Goal: Entertainment & Leisure: Consume media (video, audio)

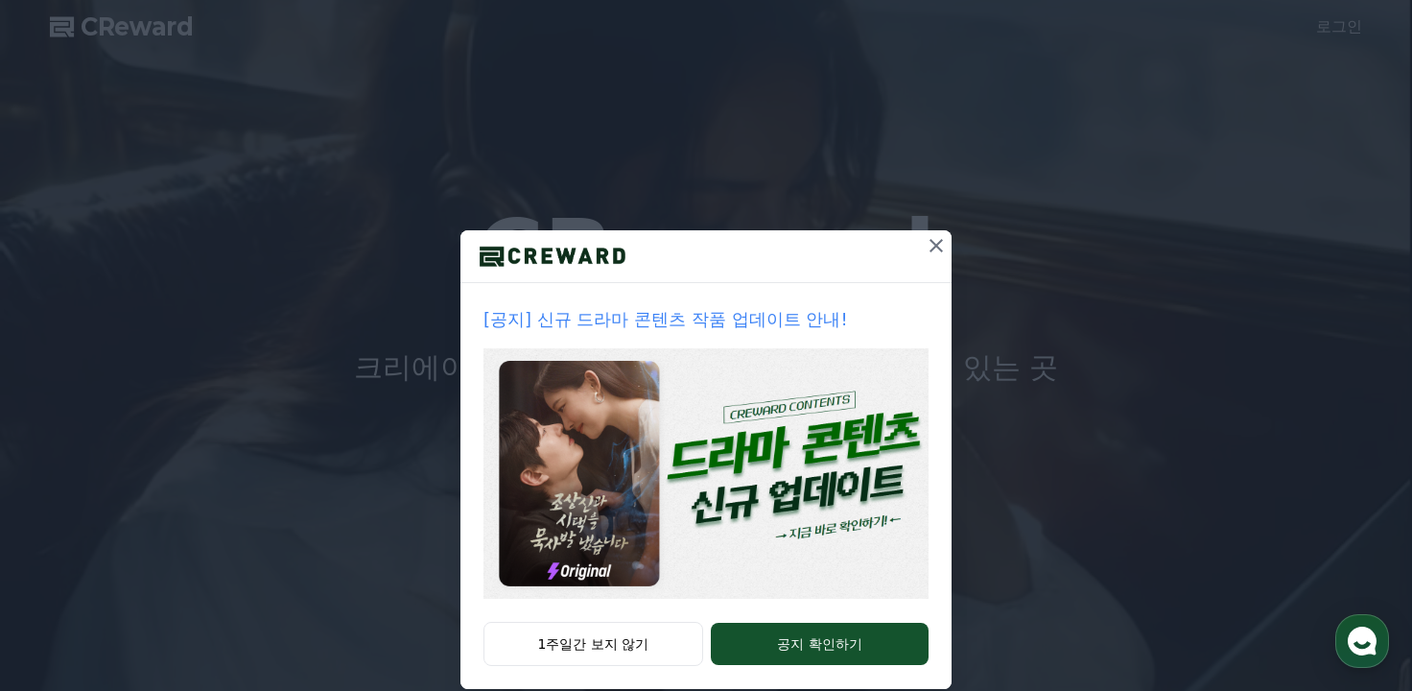
click at [932, 245] on icon at bounding box center [936, 245] width 23 height 23
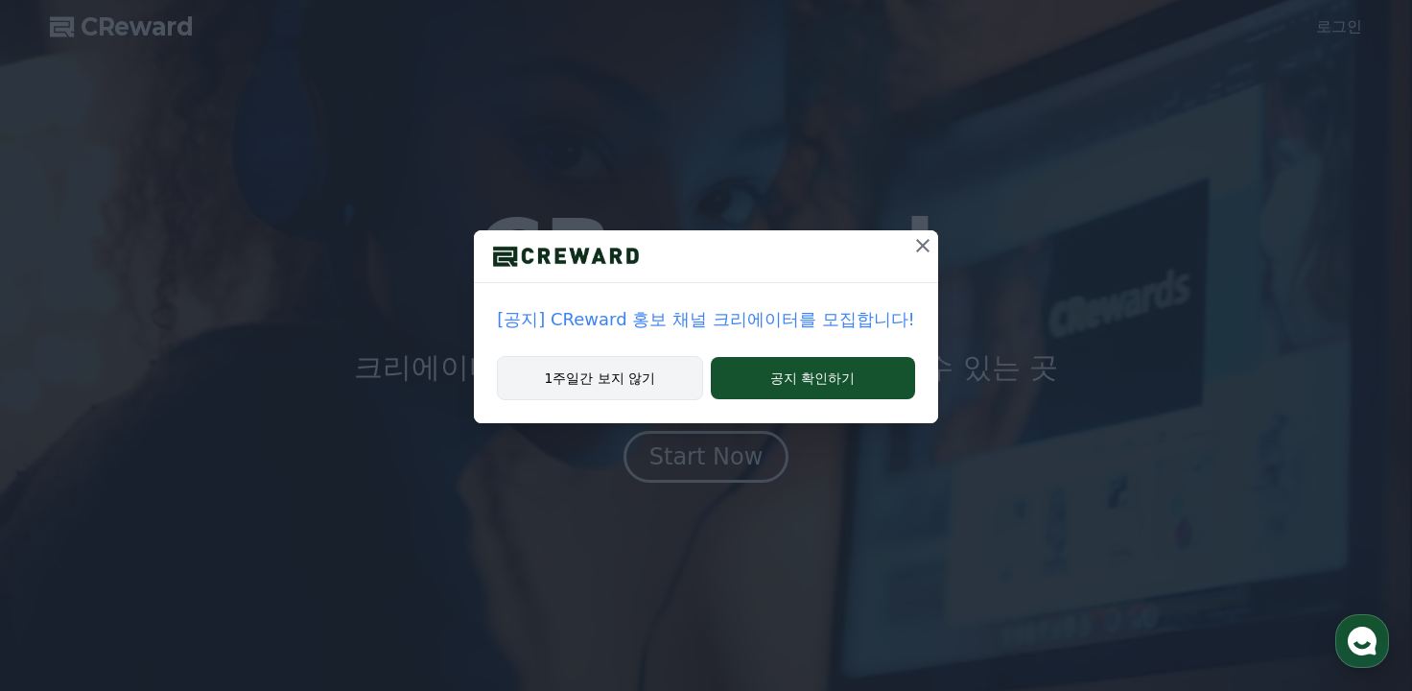
click at [641, 377] on button "1주일간 보지 않기" at bounding box center [599, 378] width 205 height 44
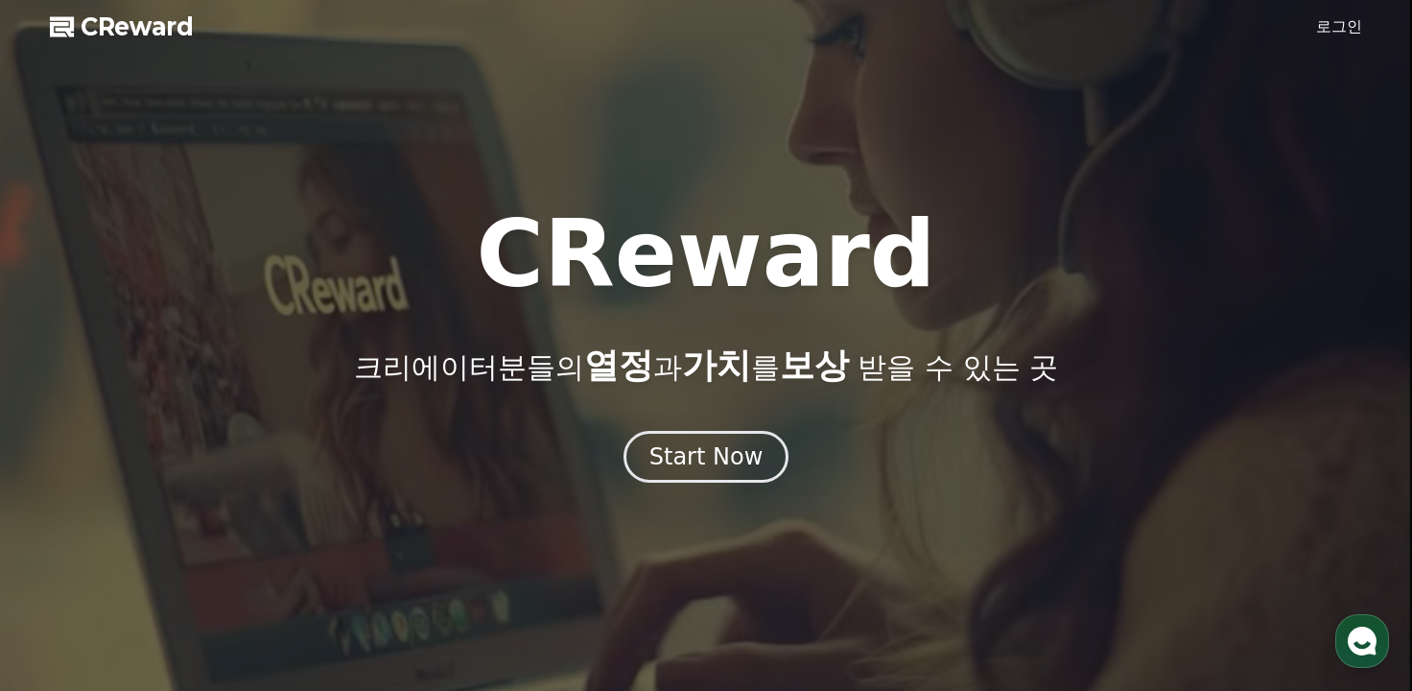
click at [1334, 33] on link "로그인" at bounding box center [1339, 26] width 46 height 23
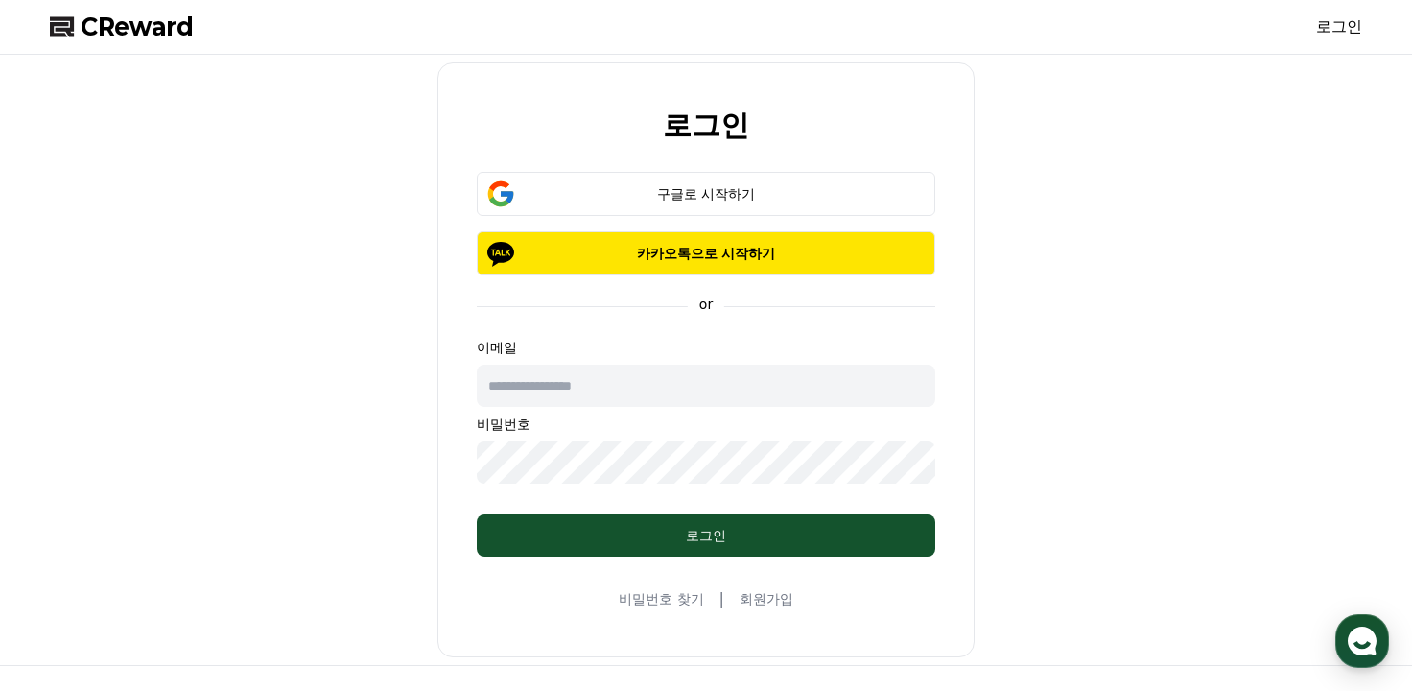
click at [641, 386] on input "text" at bounding box center [706, 386] width 459 height 42
type input "*"
click at [634, 386] on input "******" at bounding box center [706, 386] width 459 height 42
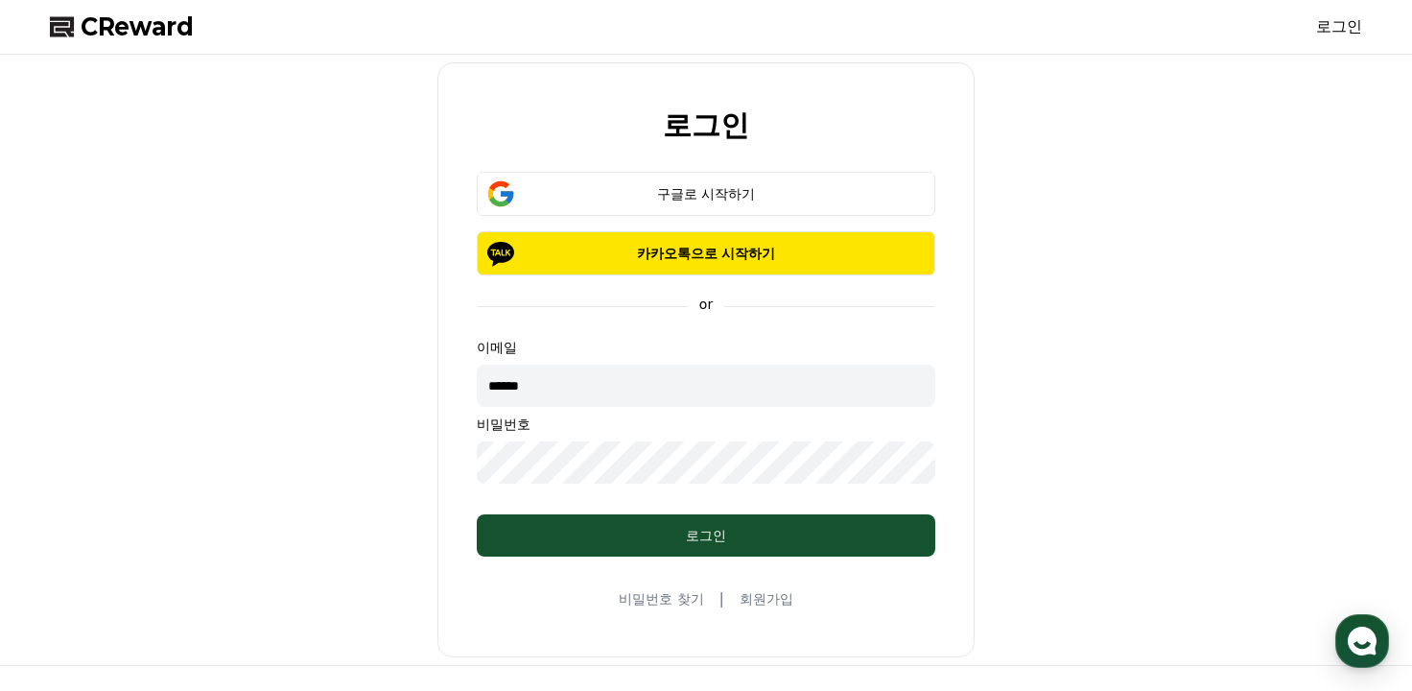
type input "**********"
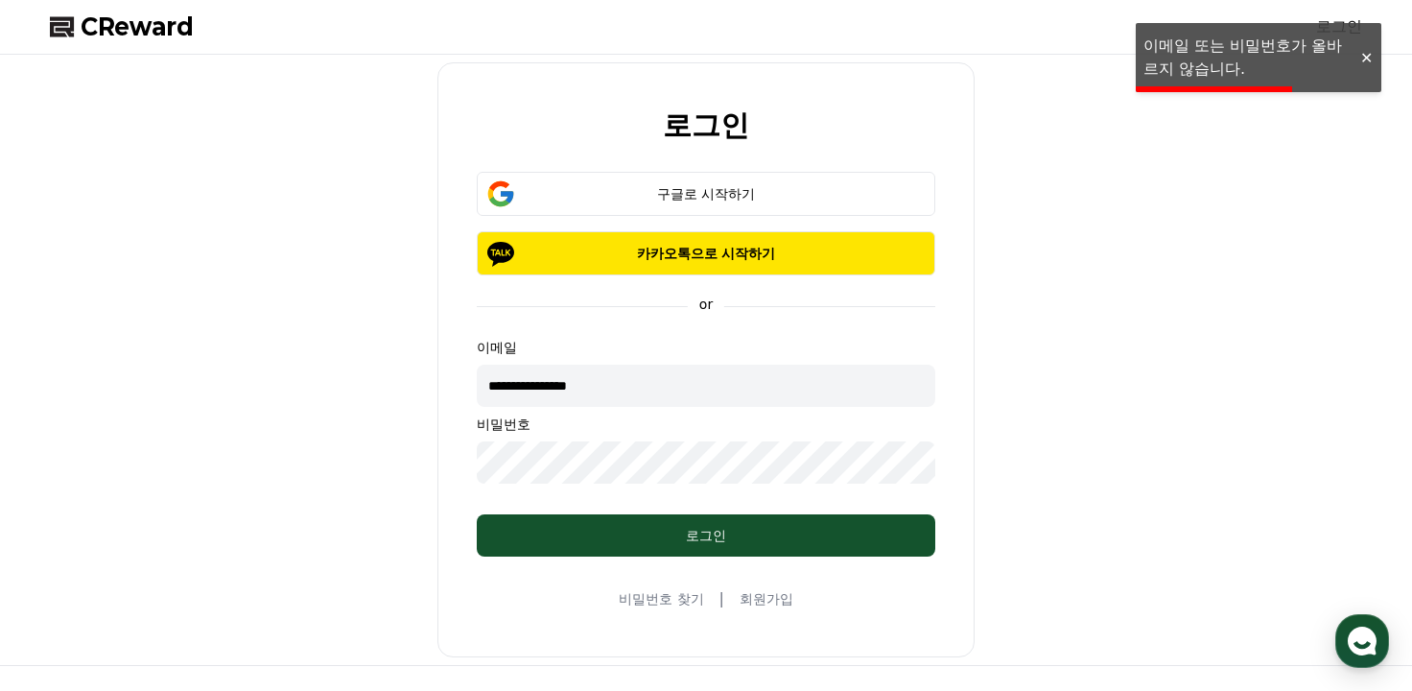
click at [382, 487] on div "**********" at bounding box center [706, 359] width 1328 height 595
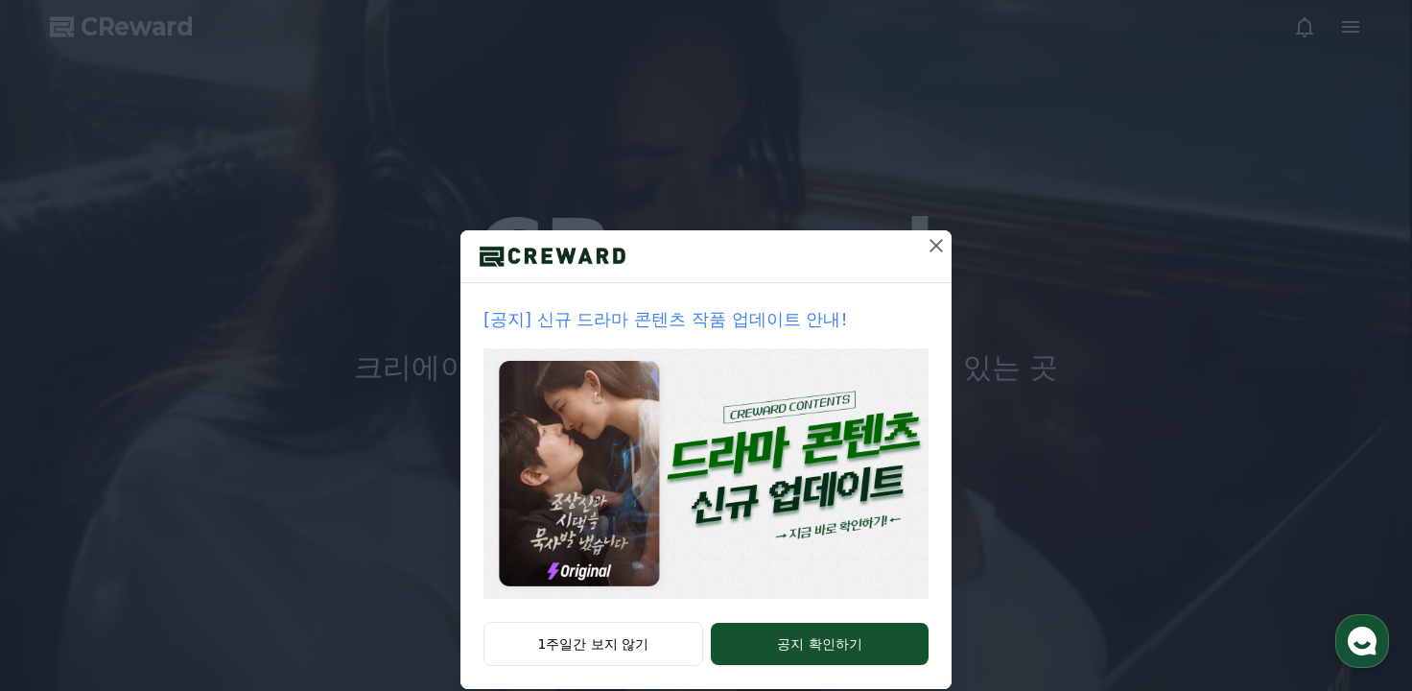
click at [926, 251] on icon at bounding box center [936, 245] width 23 height 23
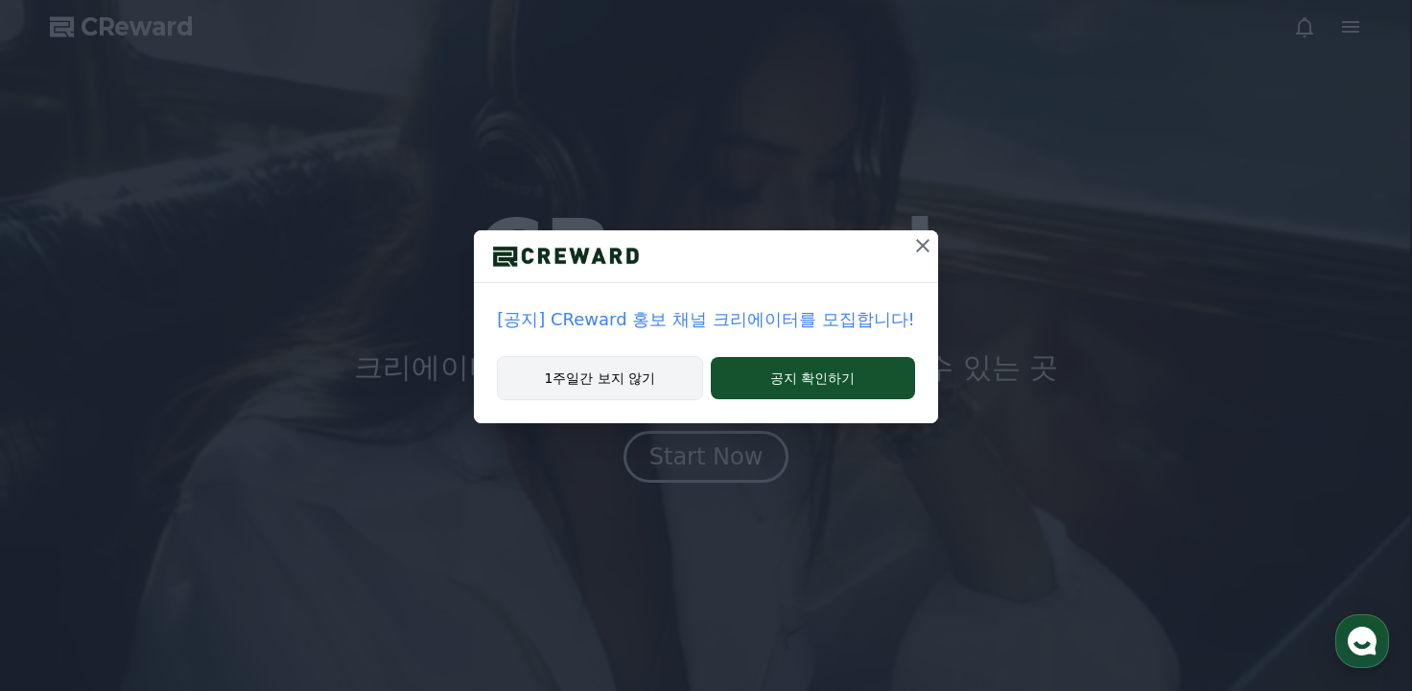
click at [686, 370] on button "1주일간 보지 않기" at bounding box center [599, 378] width 205 height 44
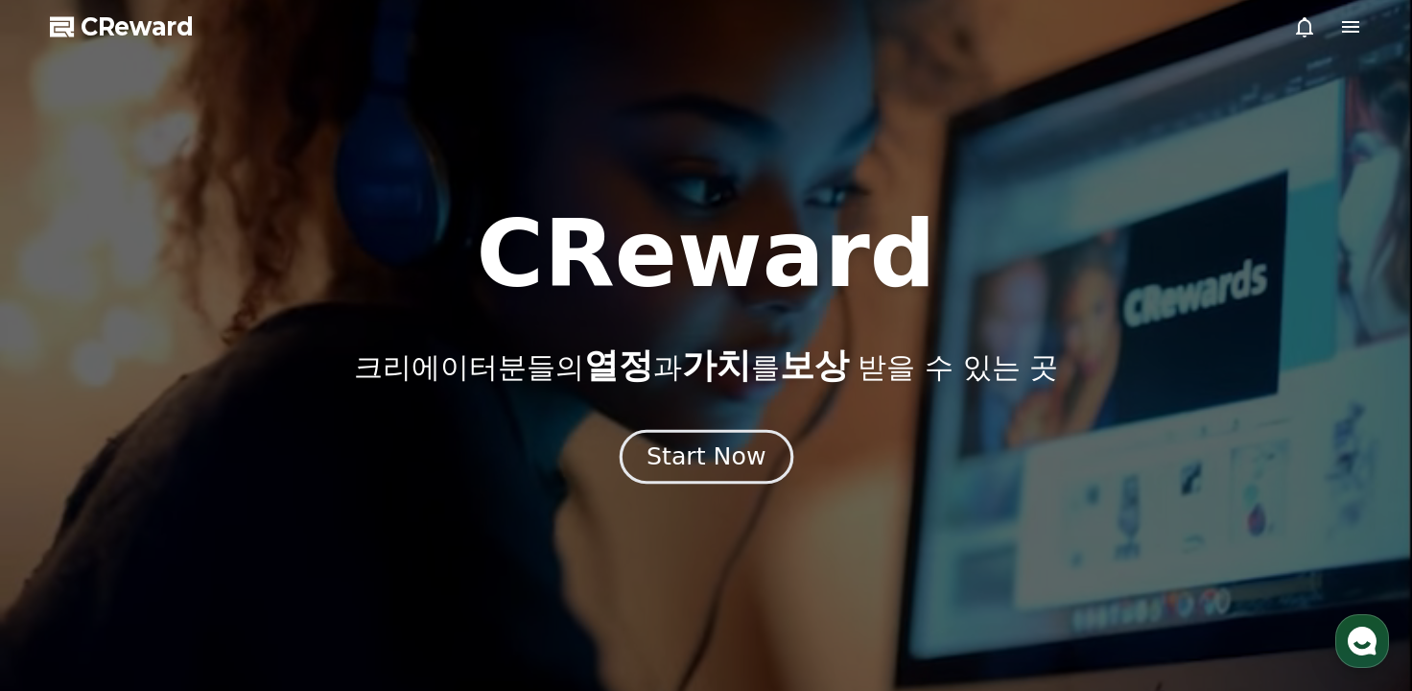
click at [711, 438] on button "Start Now" at bounding box center [706, 457] width 174 height 55
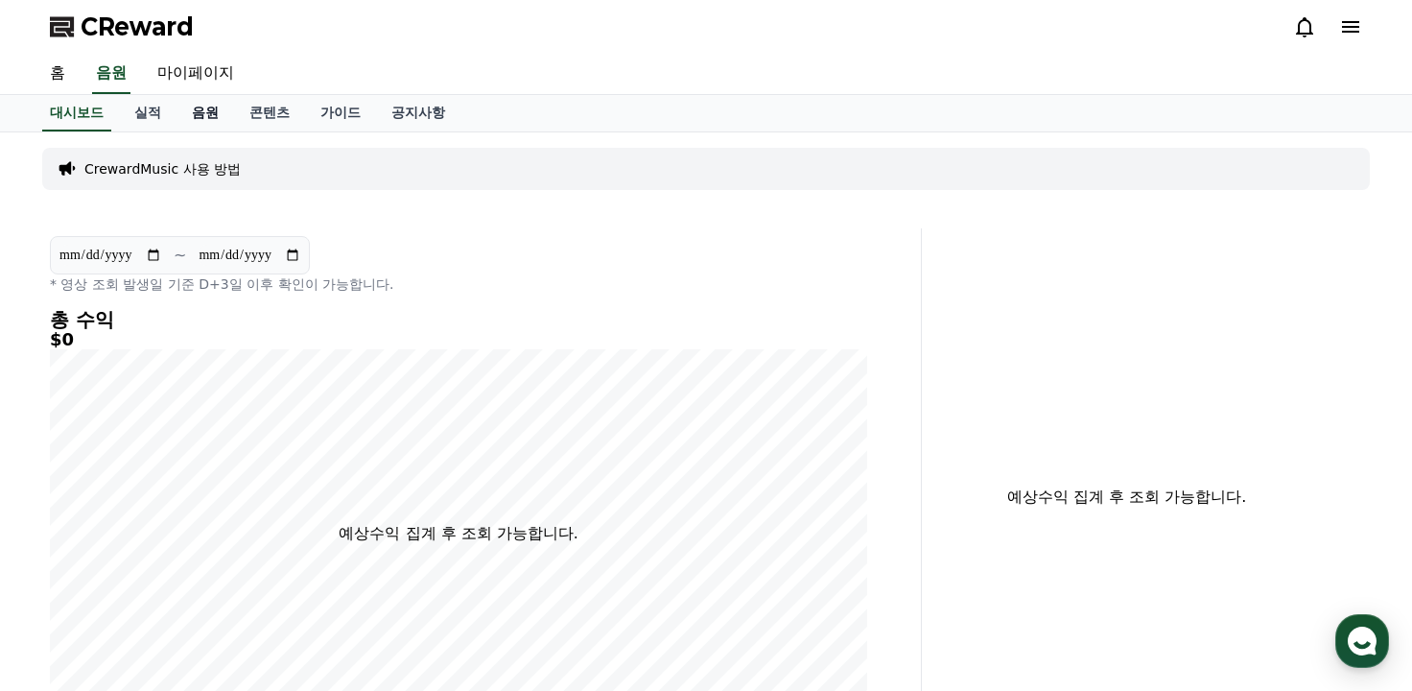
click at [207, 122] on link "음원" at bounding box center [206, 113] width 58 height 36
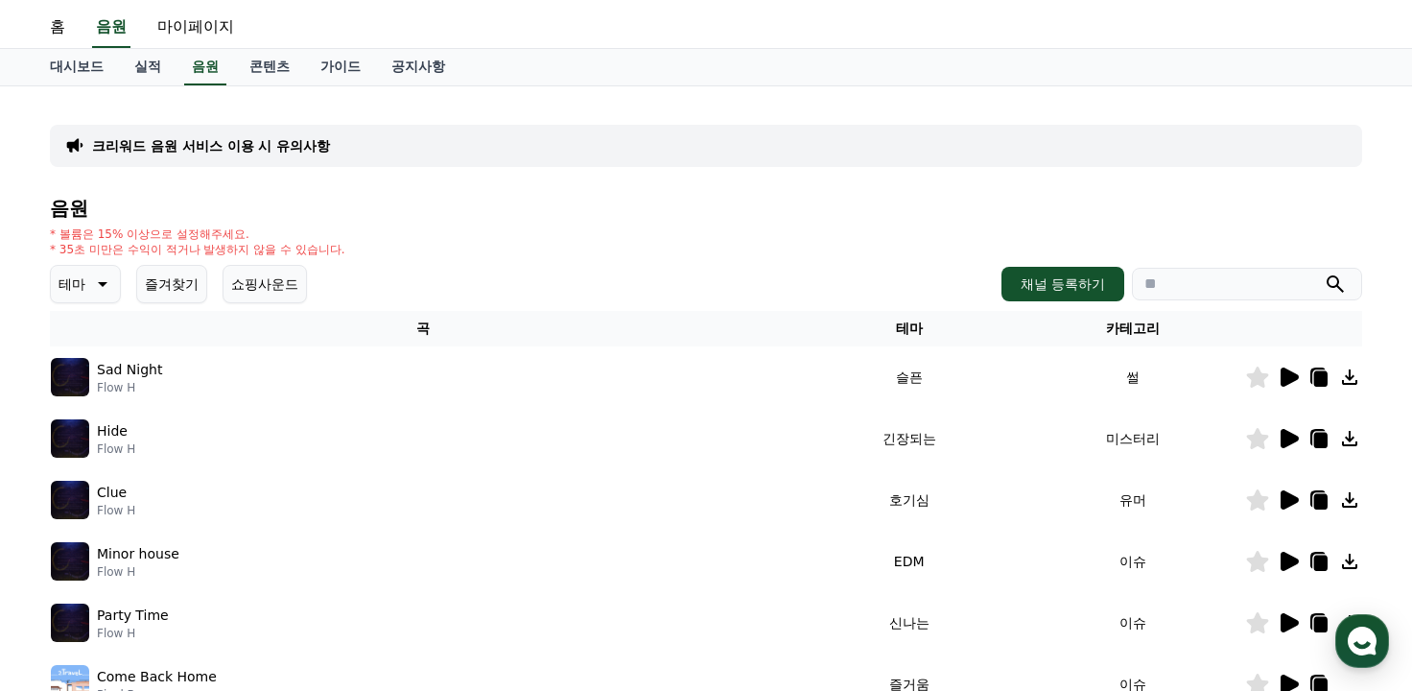
scroll to position [46, 0]
click at [1060, 285] on button "채널 등록하기" at bounding box center [1063, 284] width 123 height 35
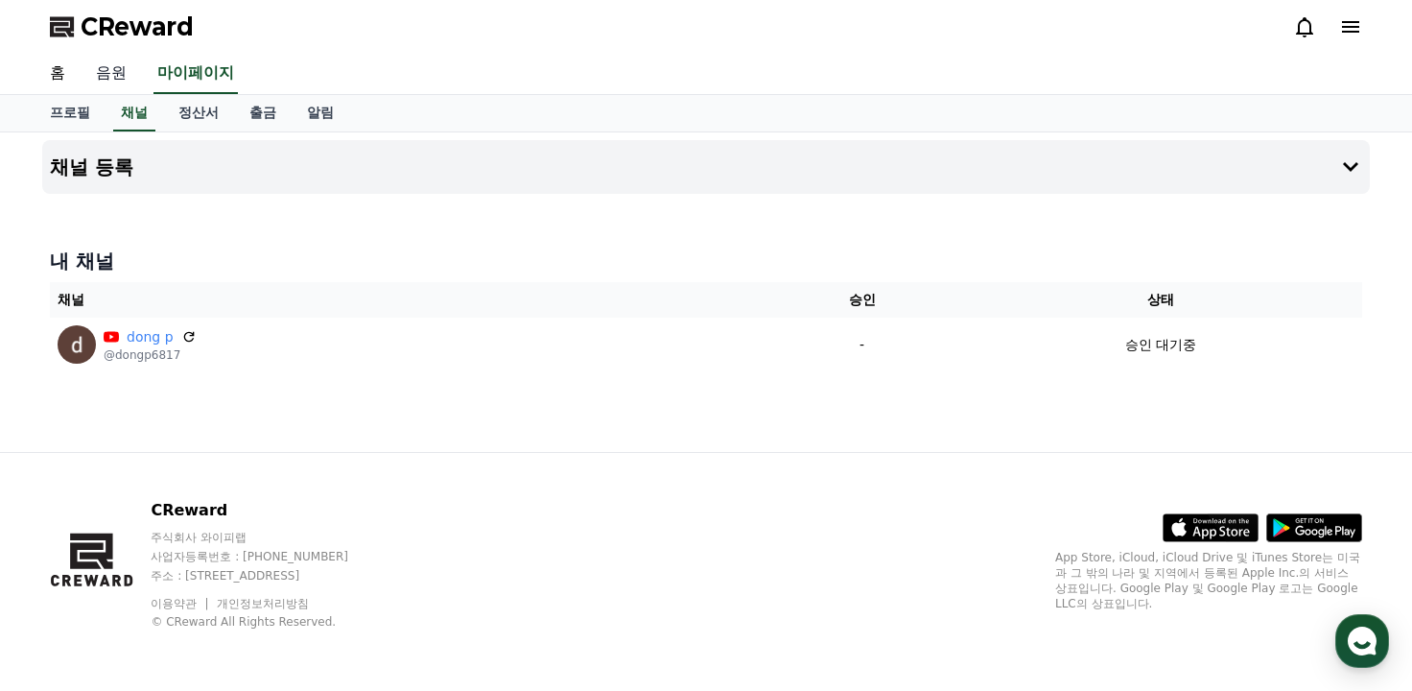
click at [106, 69] on link "음원" at bounding box center [111, 74] width 61 height 40
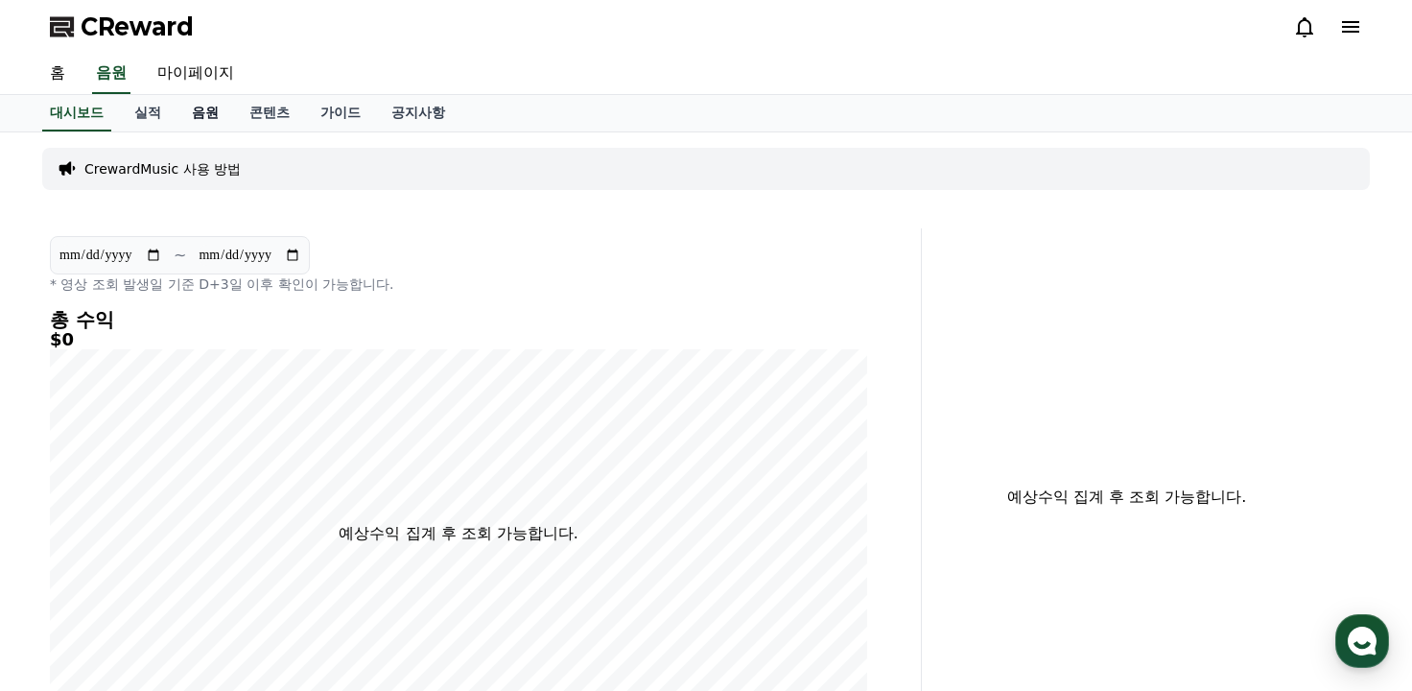
click at [229, 115] on link "음원" at bounding box center [206, 113] width 58 height 36
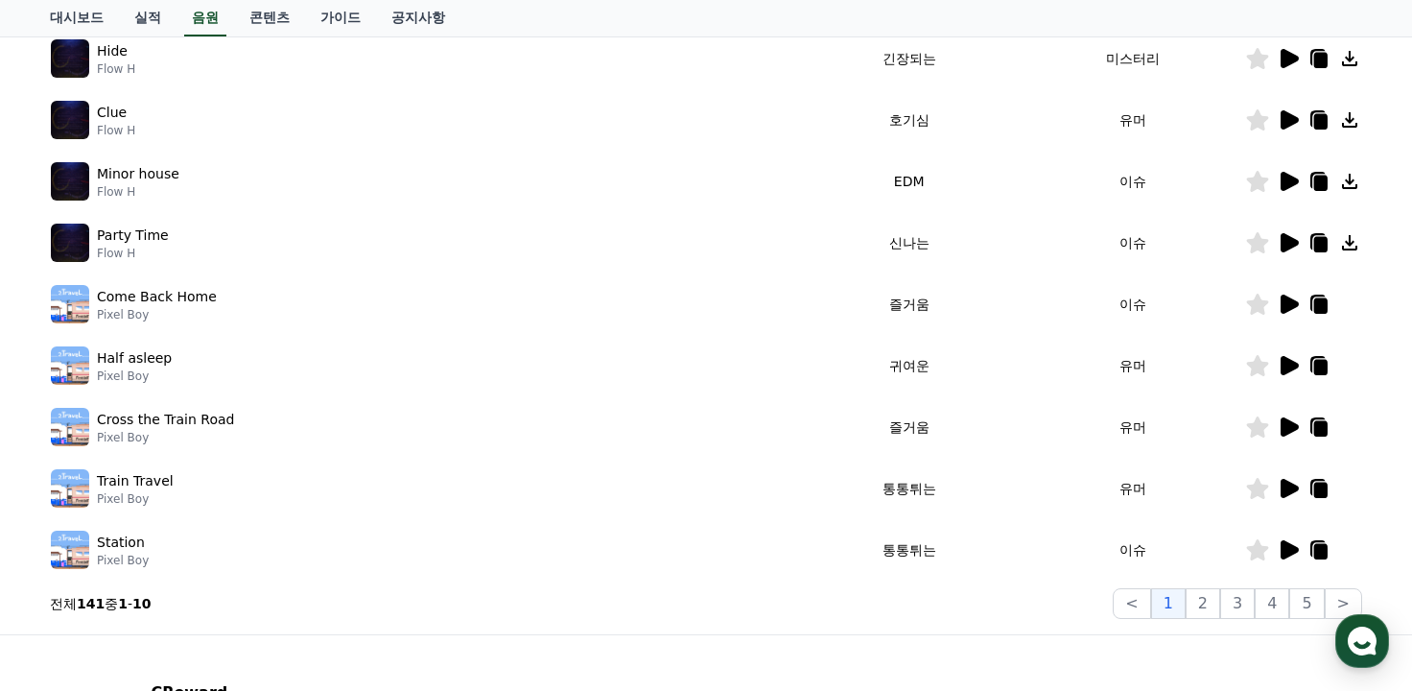
scroll to position [449, 0]
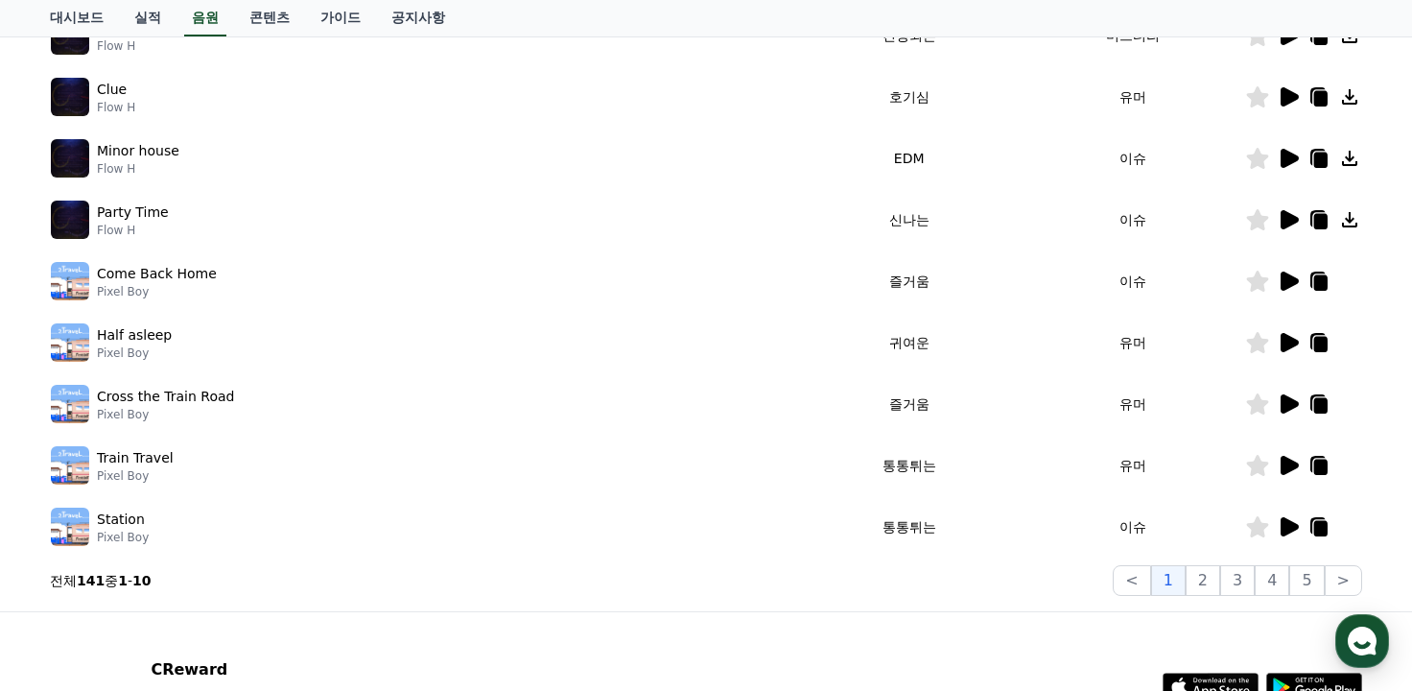
click at [1289, 528] on icon at bounding box center [1290, 526] width 18 height 19
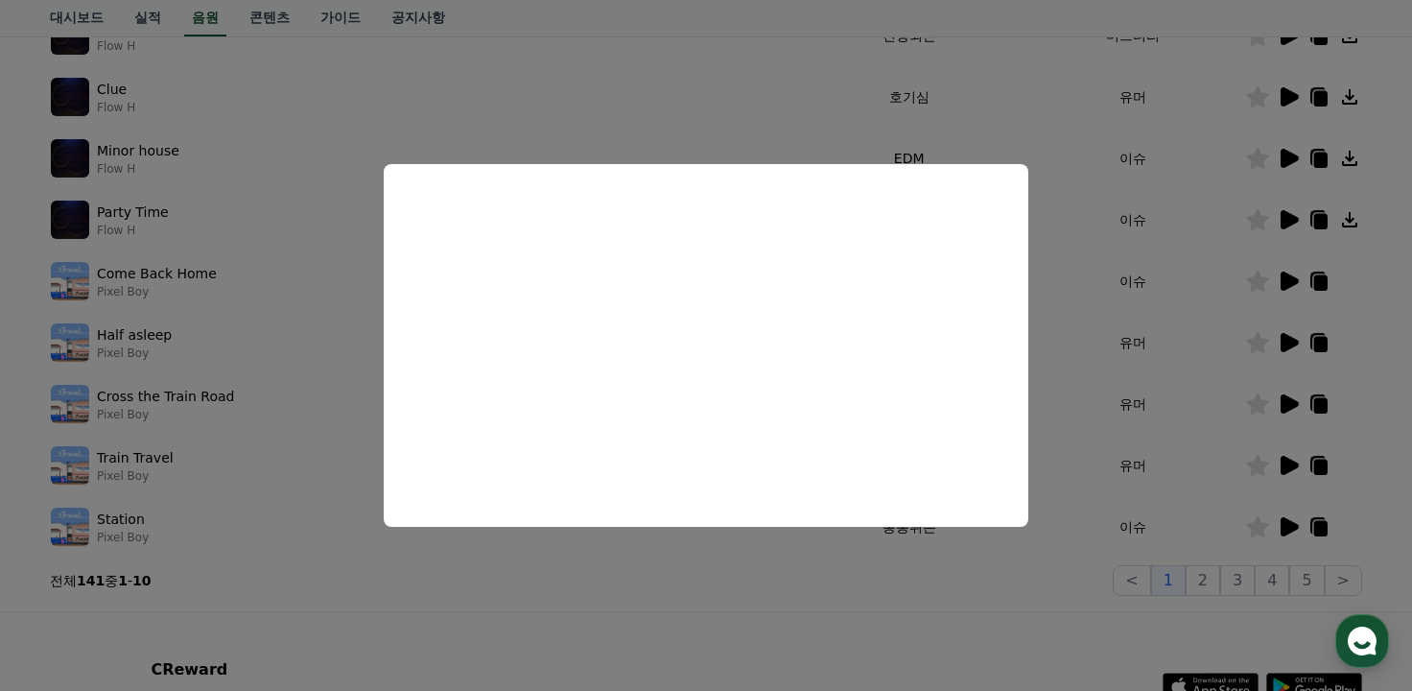
click at [1276, 593] on button "close modal" at bounding box center [706, 345] width 1412 height 691
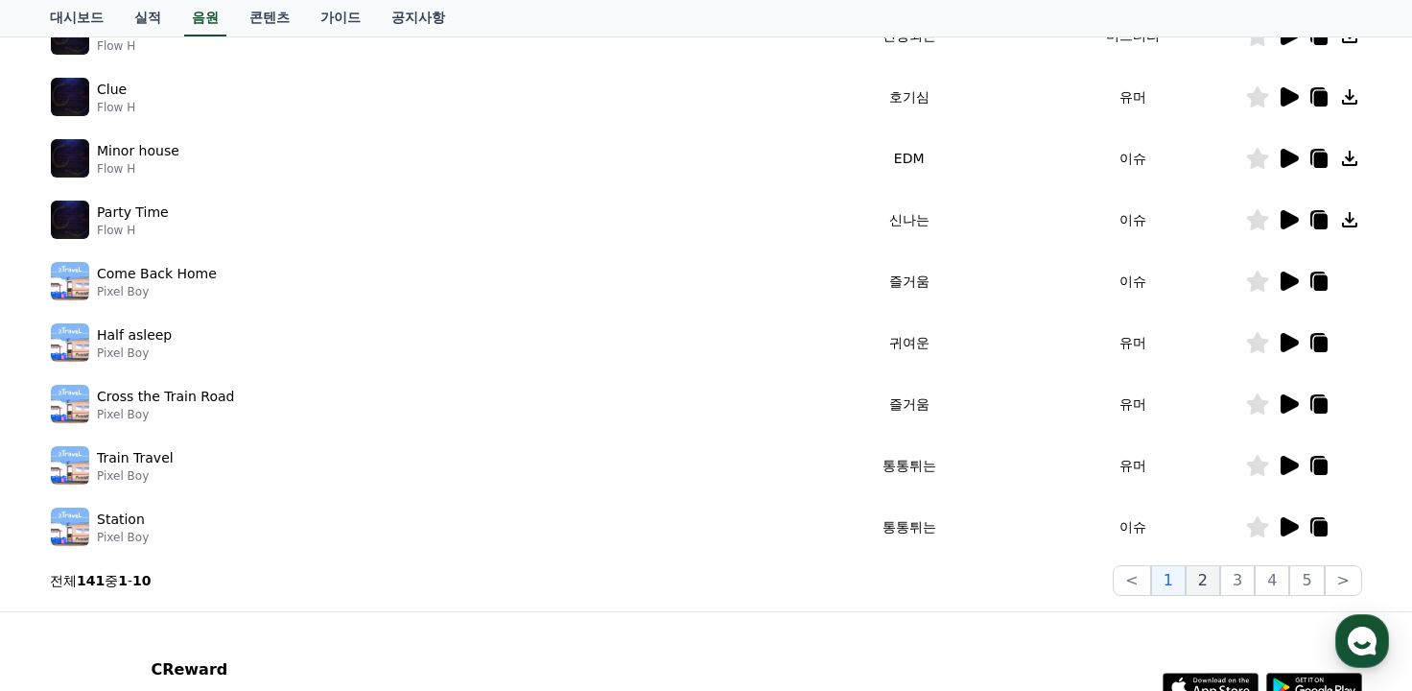
click at [1220, 578] on button "2" at bounding box center [1203, 580] width 35 height 31
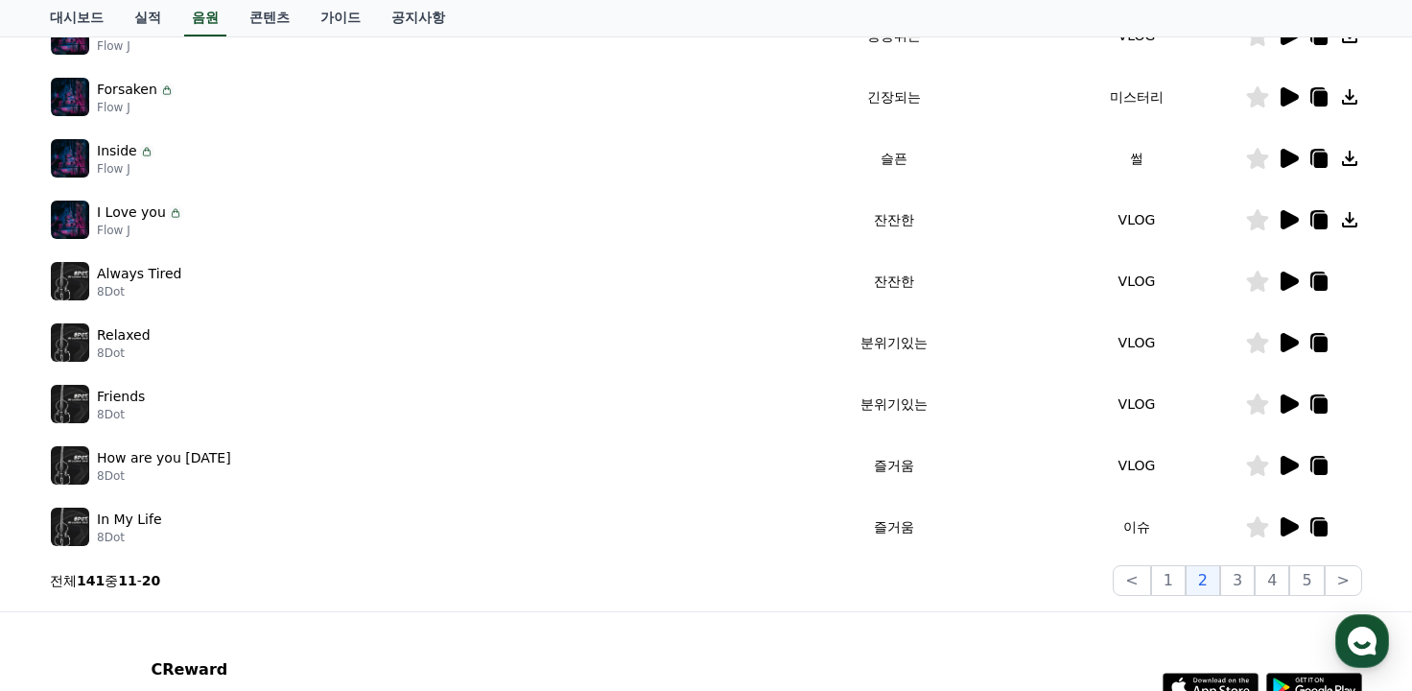
click at [1284, 402] on icon at bounding box center [1290, 403] width 18 height 19
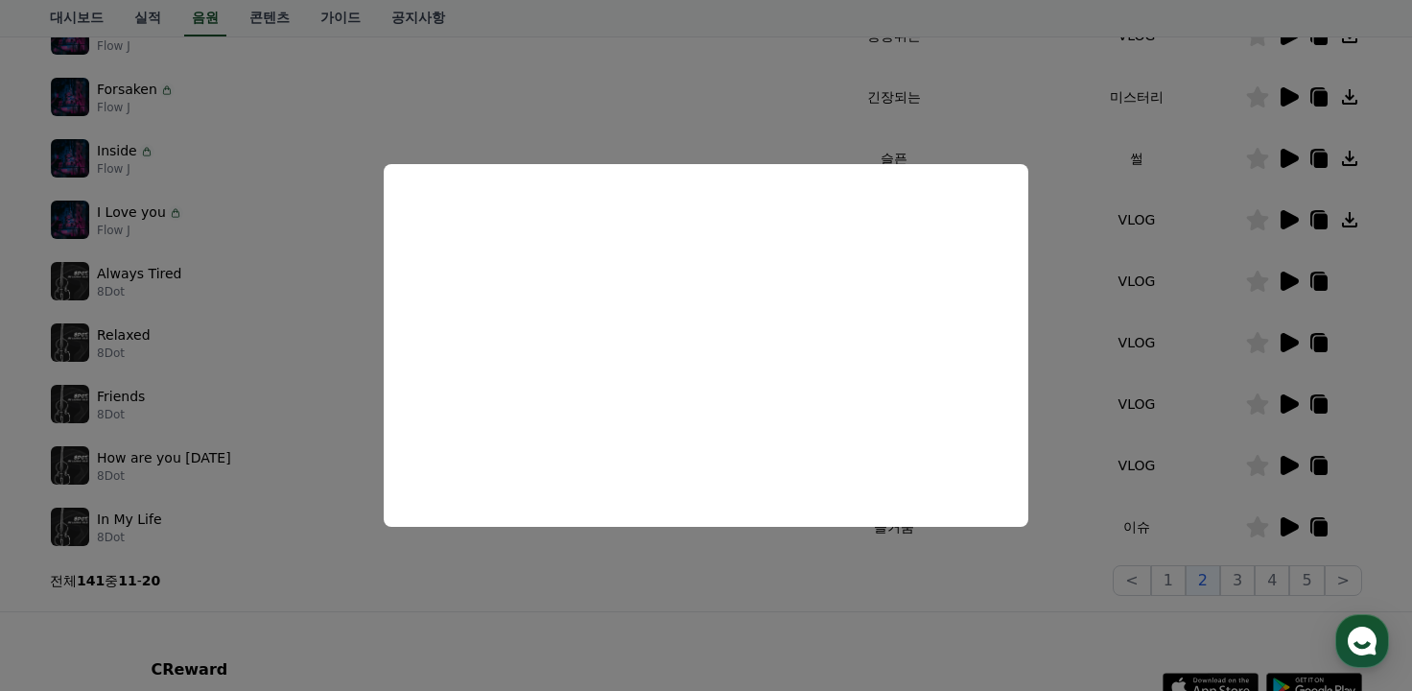
click at [1037, 293] on button "close modal" at bounding box center [706, 345] width 1412 height 691
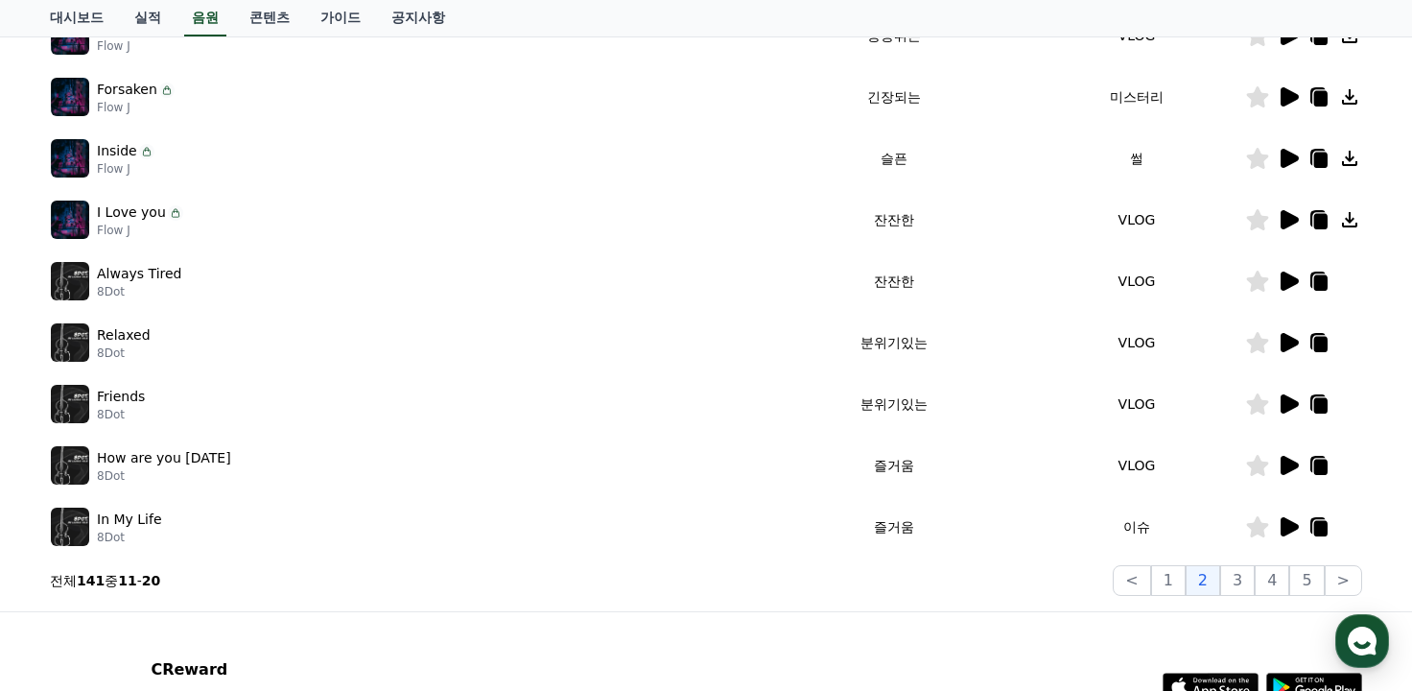
click at [1290, 460] on icon at bounding box center [1290, 465] width 18 height 19
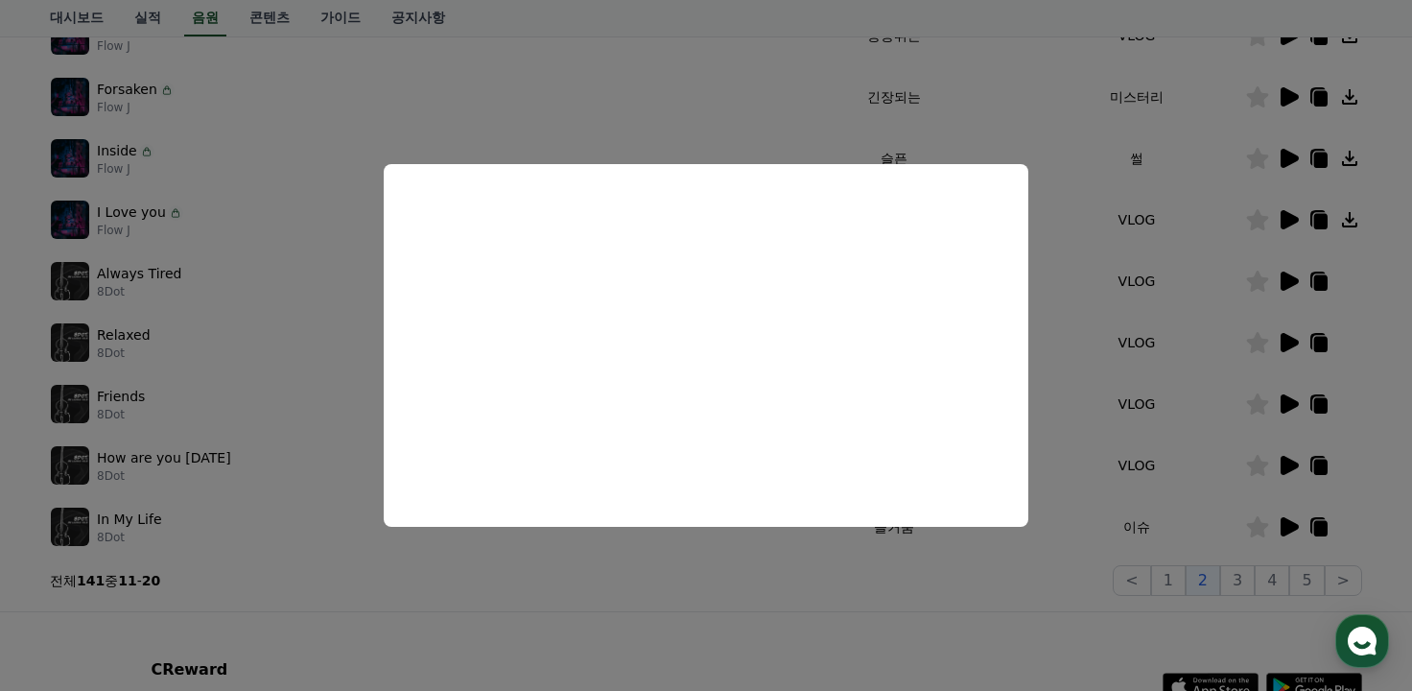
click at [1062, 341] on button "close modal" at bounding box center [706, 345] width 1412 height 691
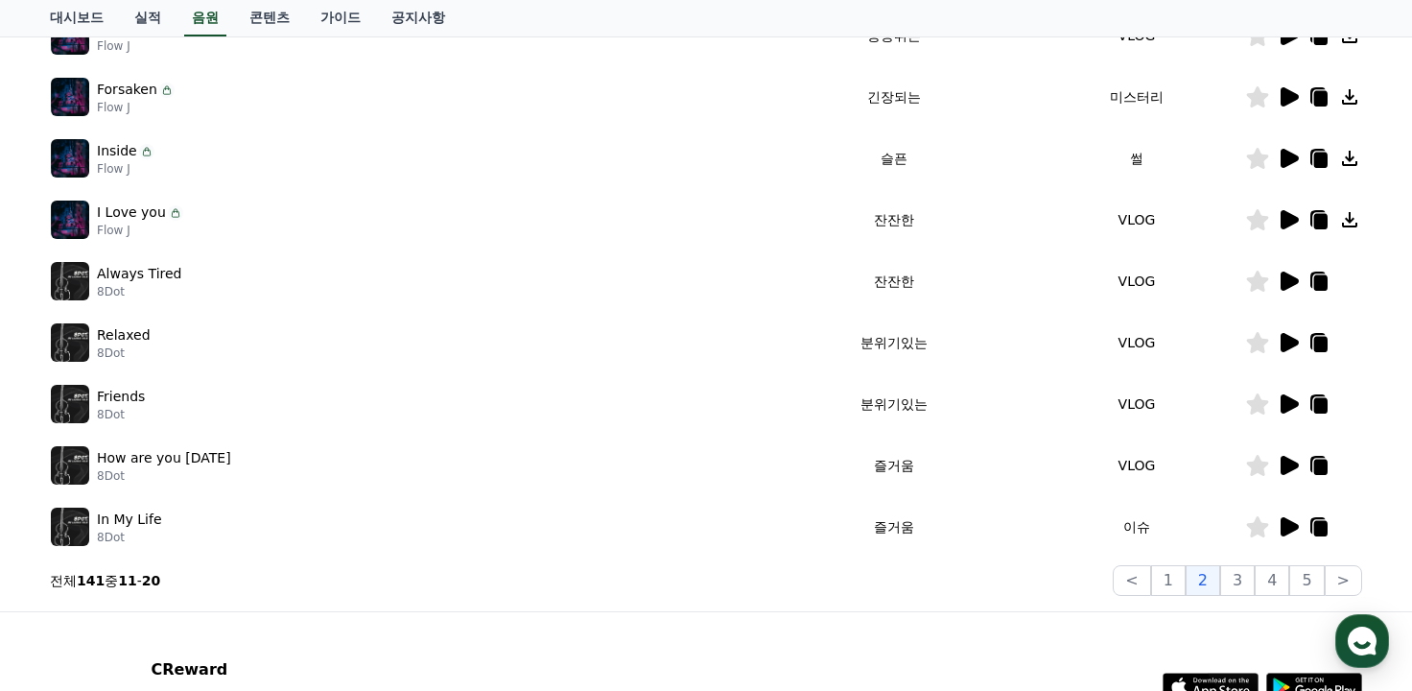
click at [1323, 466] on icon at bounding box center [1320, 467] width 13 height 15
click at [1289, 218] on icon at bounding box center [1290, 219] width 18 height 19
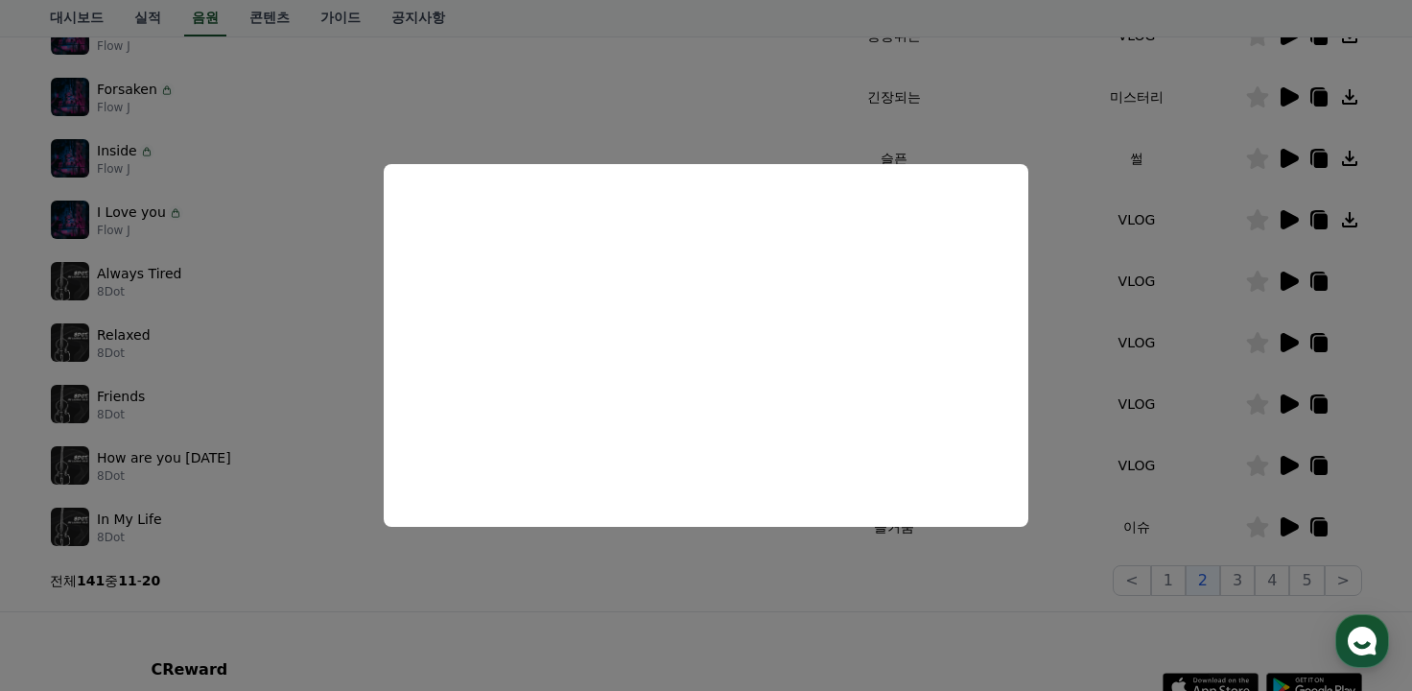
click at [1380, 116] on button "close modal" at bounding box center [706, 345] width 1412 height 691
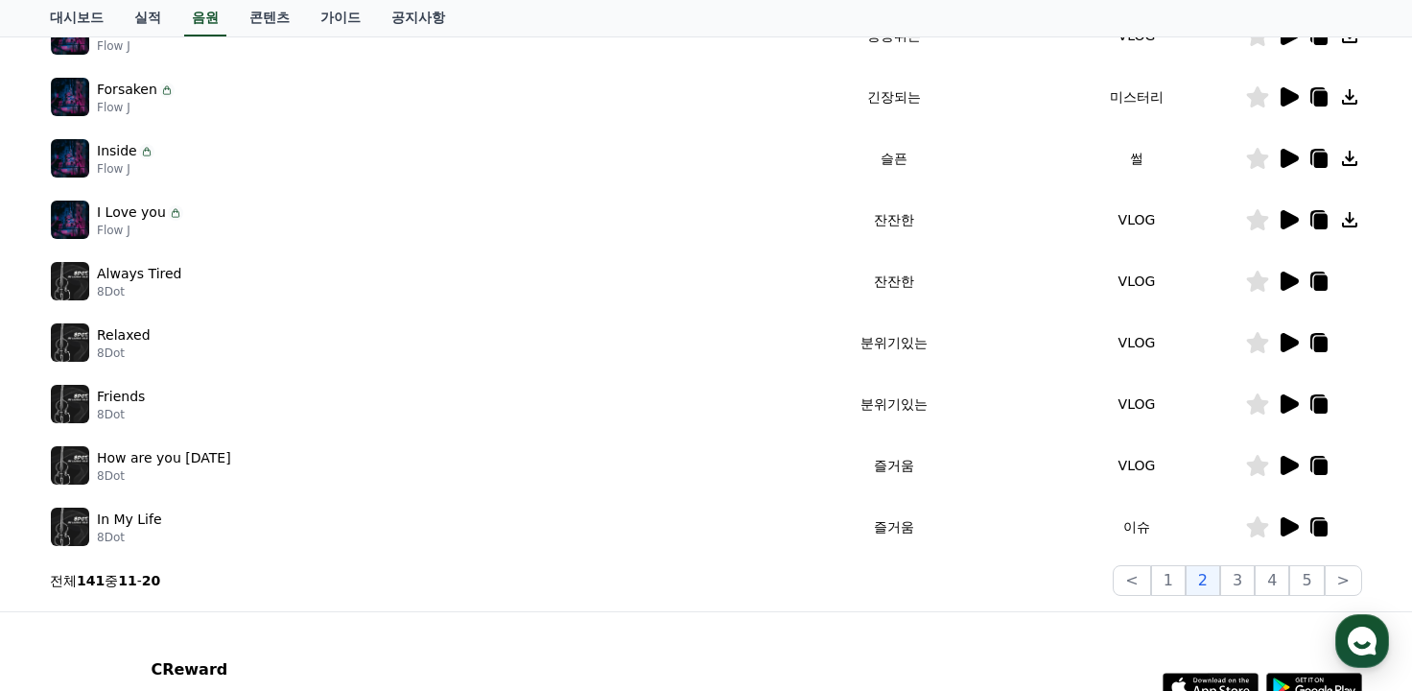
click at [1325, 214] on icon at bounding box center [1320, 221] width 13 height 15
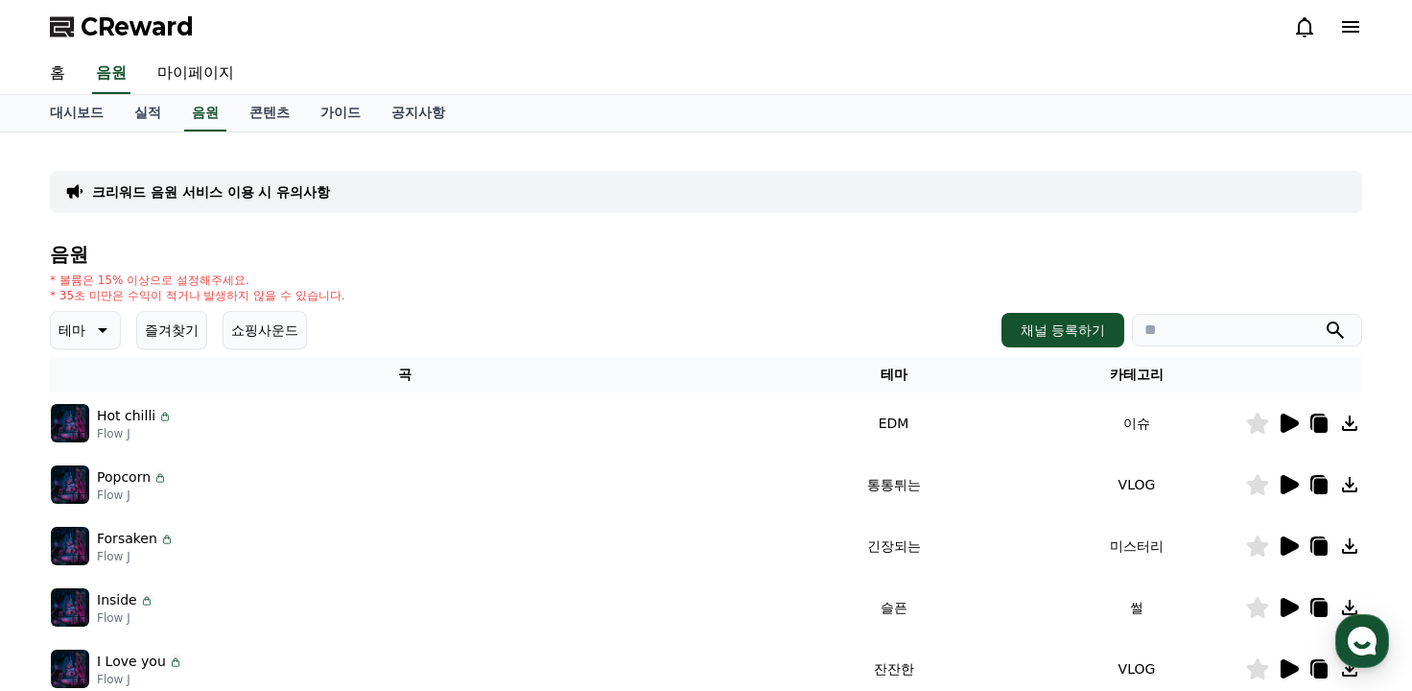
click at [1324, 214] on div "크리워드 음원 서비스 이용 시 유의사항 음원 * 볼륨은 15% 이상으로 설정해주세요. * 35초 미만은 수익이 적거나 발생하지 않을 수 있습니…" at bounding box center [706, 596] width 1312 height 897
